Goal: Transaction & Acquisition: Purchase product/service

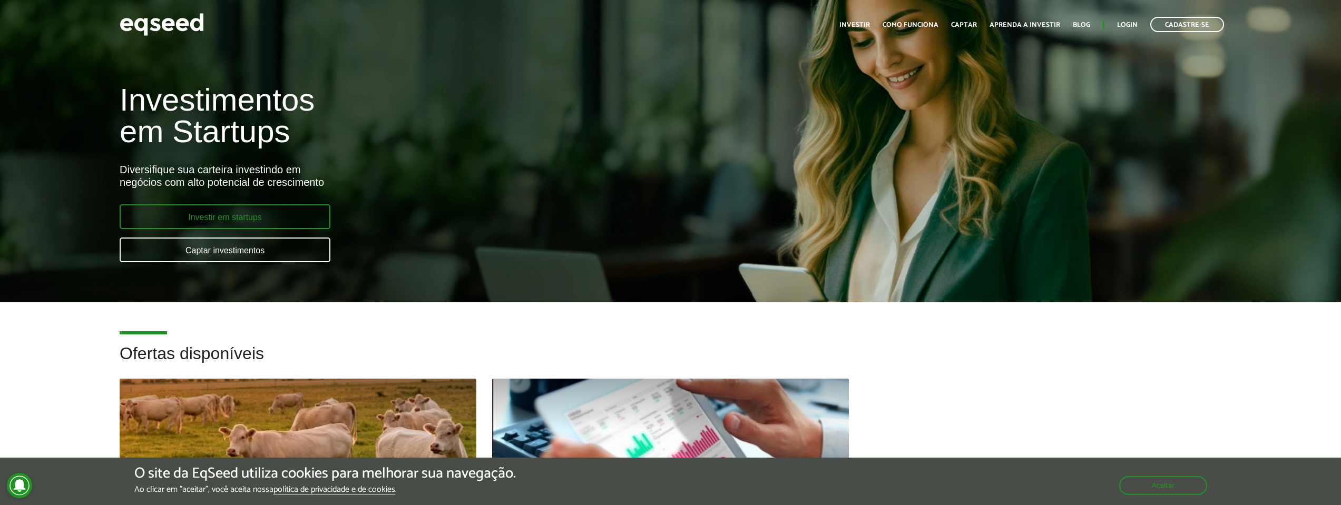
click at [241, 223] on link "Investir em startups" at bounding box center [225, 216] width 211 height 25
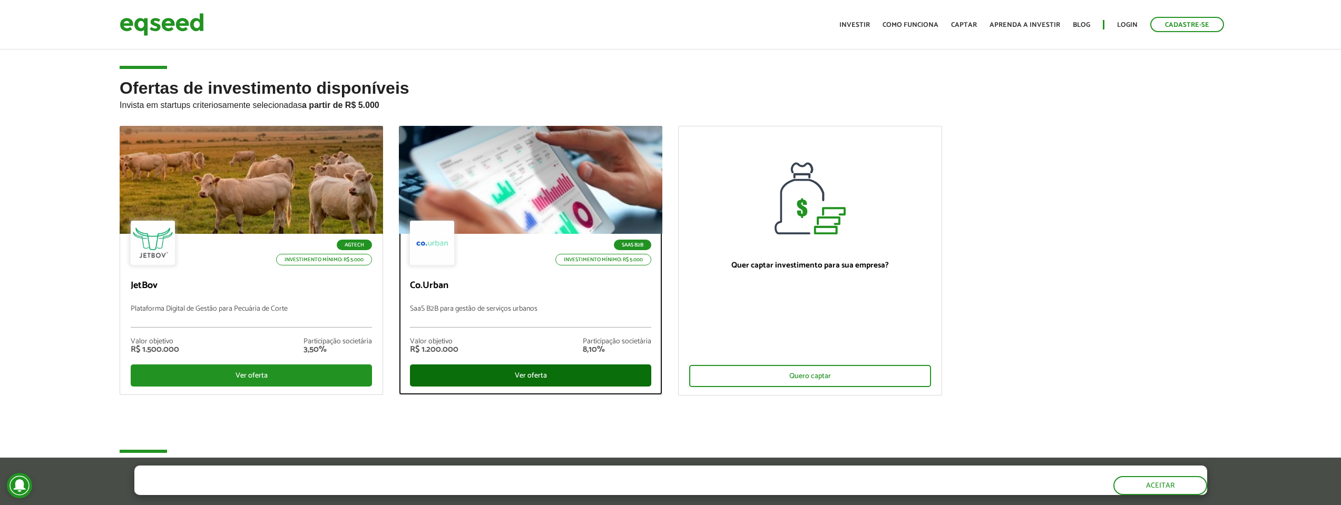
click at [516, 386] on div "Ver oferta" at bounding box center [530, 376] width 241 height 22
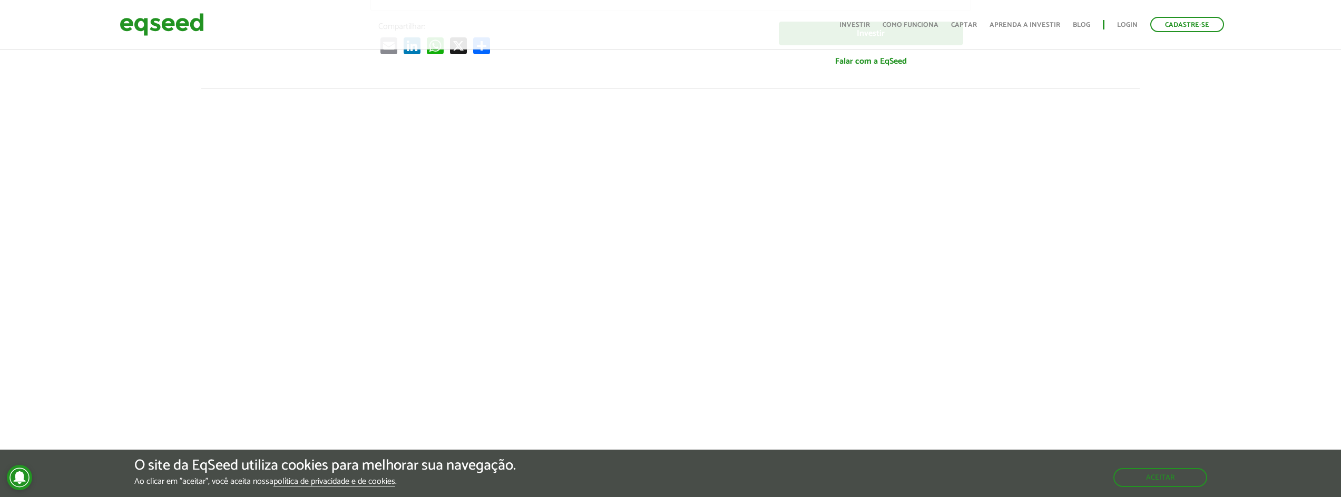
scroll to position [316, 0]
